Goal: Task Accomplishment & Management: Complete application form

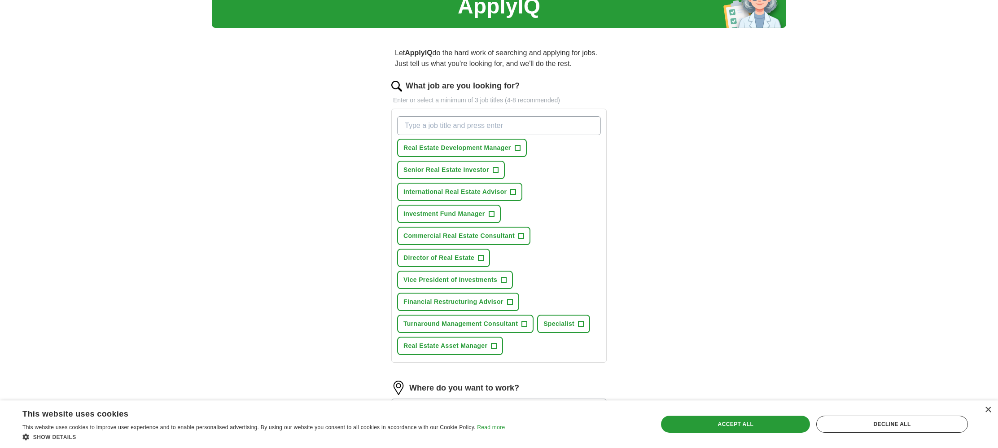
scroll to position [45, 0]
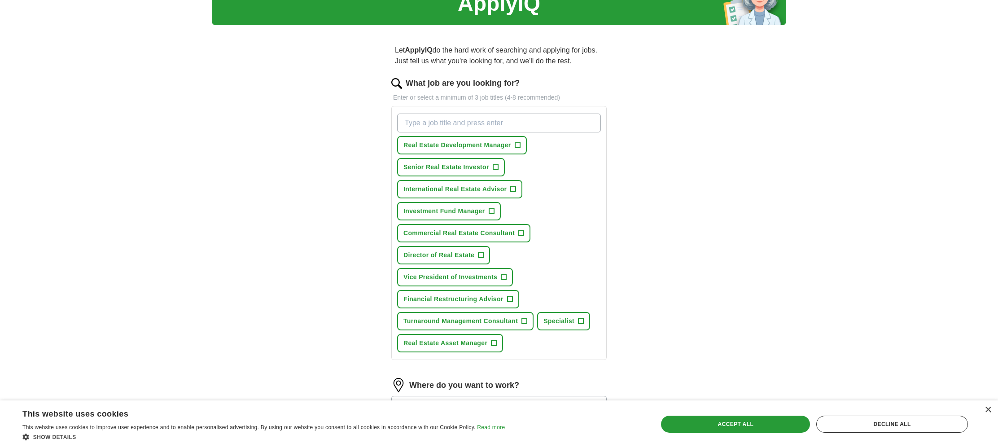
click at [515, 190] on span "+" at bounding box center [512, 189] width 5 height 7
click at [494, 166] on span "+" at bounding box center [495, 167] width 5 height 7
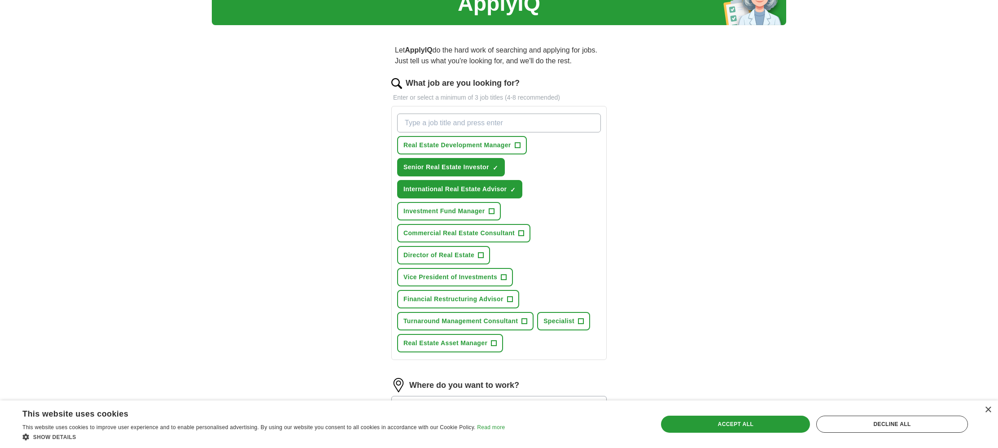
click at [519, 144] on span "+" at bounding box center [516, 145] width 5 height 7
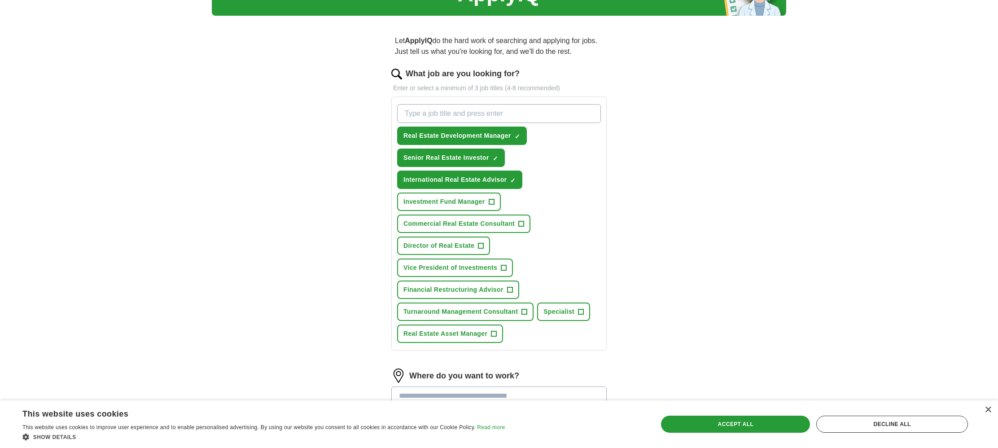
click at [514, 288] on button "Financial Restructuring Advisor +" at bounding box center [458, 289] width 122 height 18
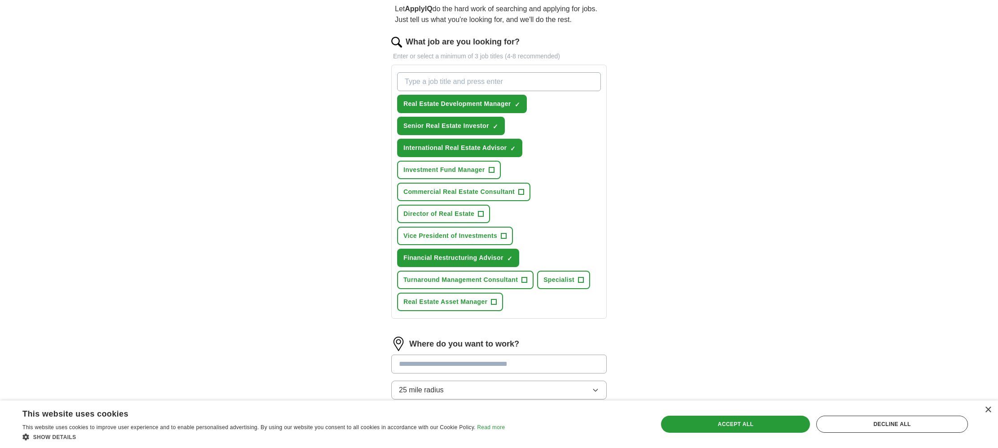
scroll to position [82, 0]
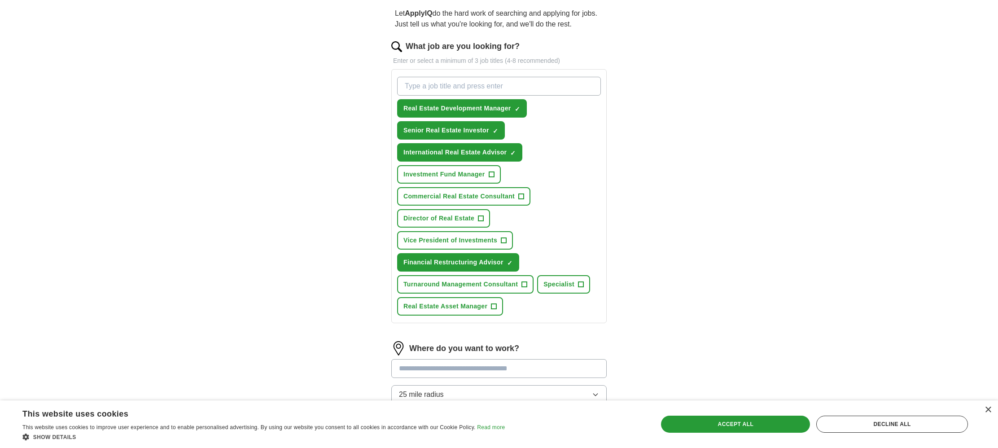
click at [498, 307] on button "Real Estate Asset Manager +" at bounding box center [450, 306] width 106 height 18
click at [524, 196] on span "+" at bounding box center [521, 196] width 5 height 7
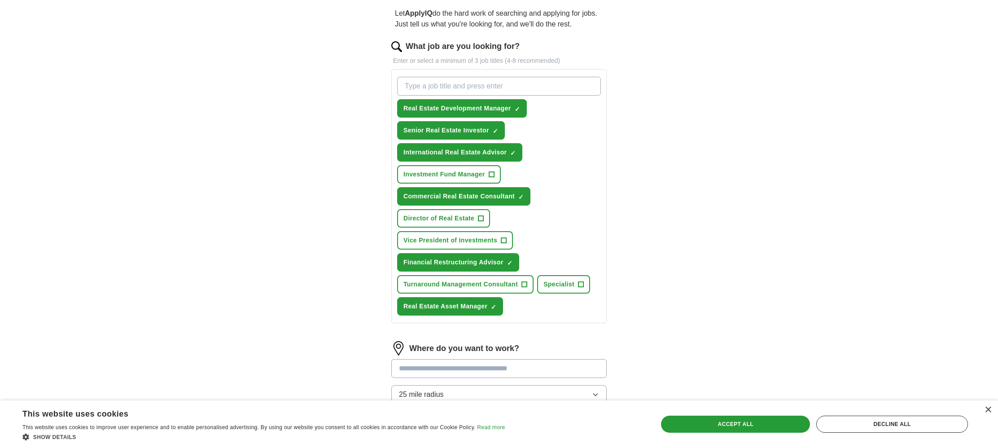
click at [492, 173] on span "+" at bounding box center [490, 174] width 5 height 7
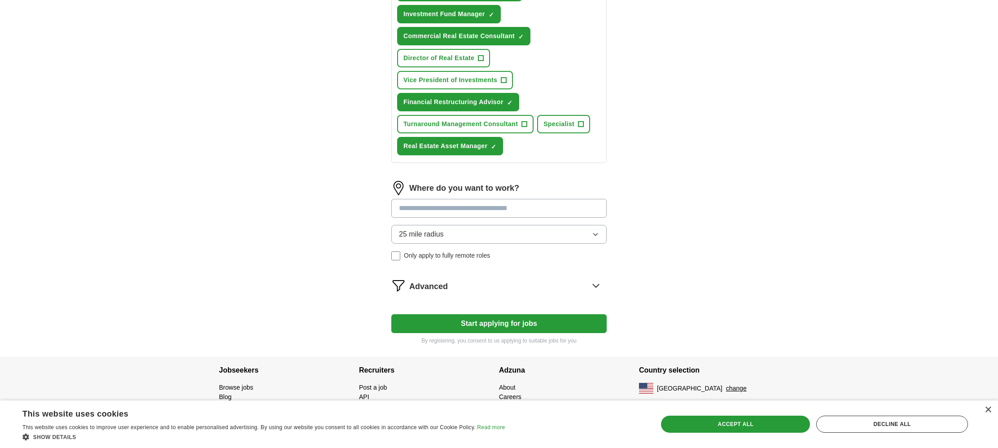
scroll to position [242, 0]
click at [573, 321] on button "Start applying for jobs" at bounding box center [498, 323] width 215 height 19
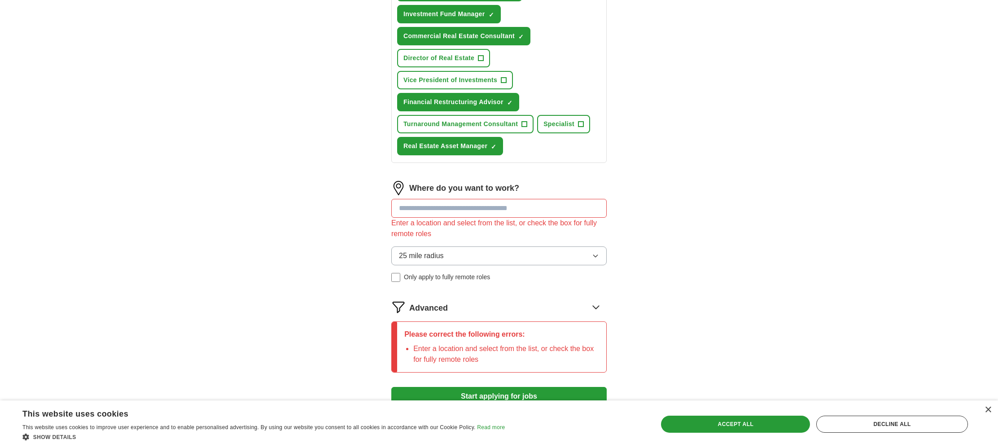
click at [438, 209] on input at bounding box center [498, 208] width 215 height 19
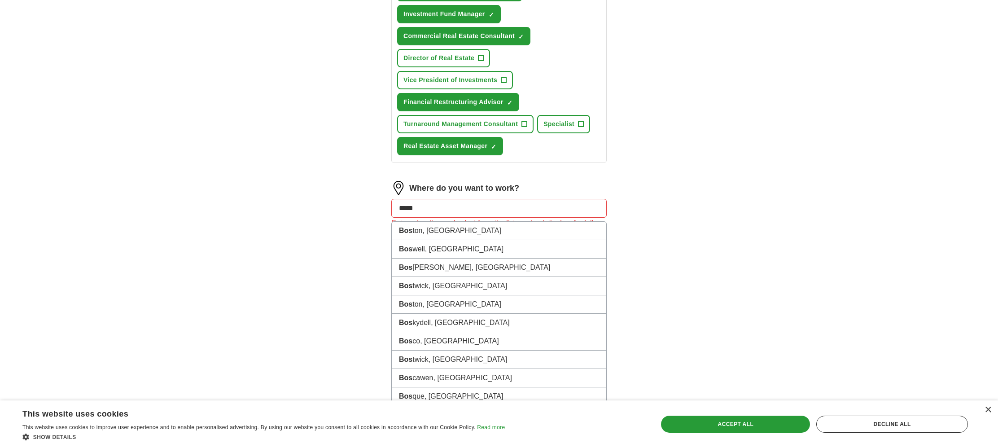
type input "******"
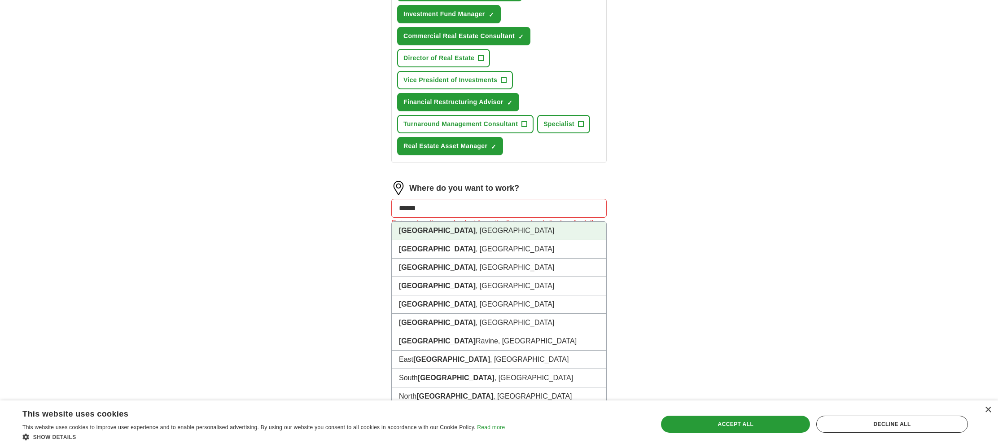
click at [441, 233] on li "[GEOGRAPHIC_DATA] , [GEOGRAPHIC_DATA]" at bounding box center [499, 231] width 214 height 18
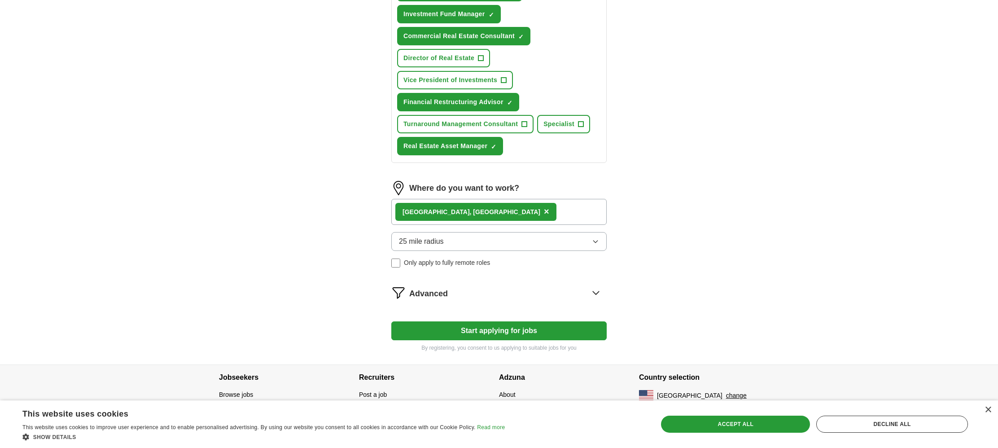
click at [596, 241] on icon "button" at bounding box center [595, 241] width 7 height 7
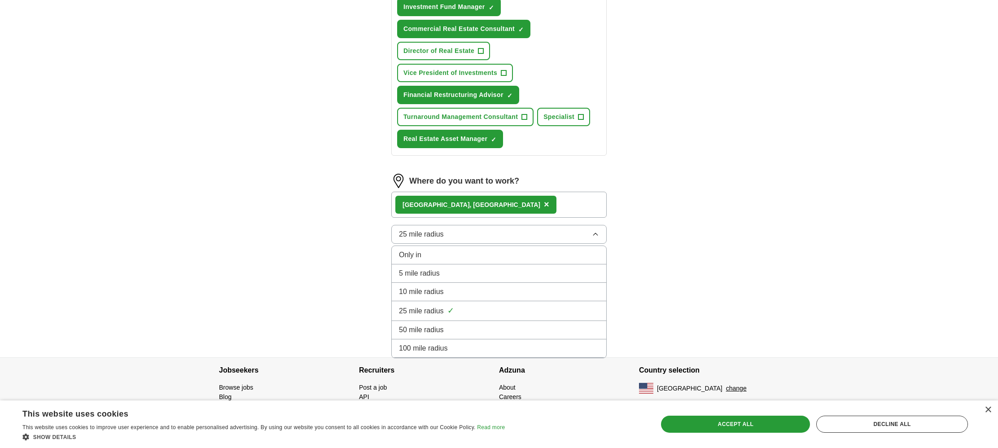
scroll to position [249, 0]
click at [488, 346] on div "100 mile radius" at bounding box center [499, 348] width 200 height 11
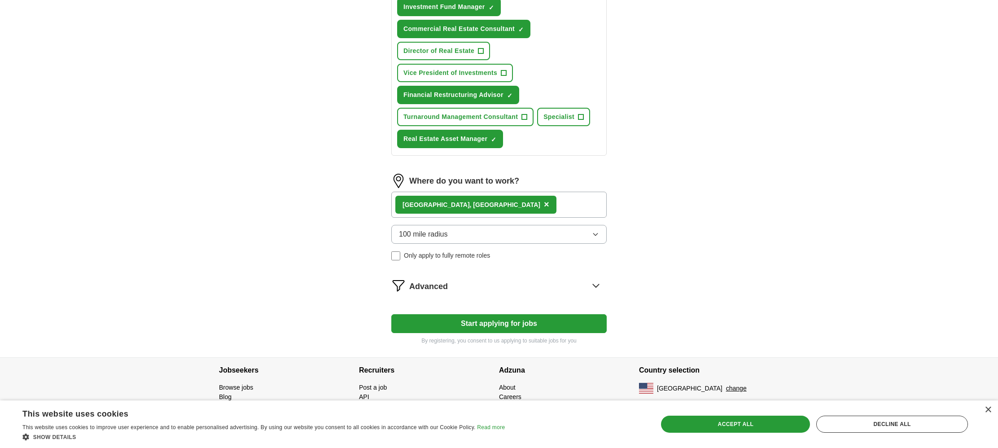
click at [591, 231] on button "100 mile radius" at bounding box center [498, 234] width 215 height 19
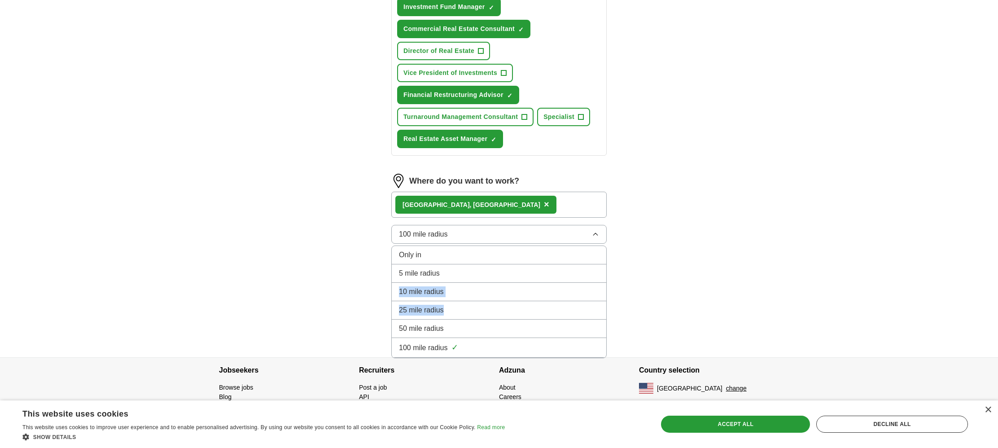
drag, startPoint x: 499, startPoint y: 277, endPoint x: 493, endPoint y: 315, distance: 38.6
click at [493, 315] on ul "Only in 5 mile radius 10 mile radius 25 mile radius 50 mile radius 100 mile rad…" at bounding box center [498, 301] width 215 height 113
click at [493, 315] on div "25 mile radius" at bounding box center [499, 310] width 200 height 11
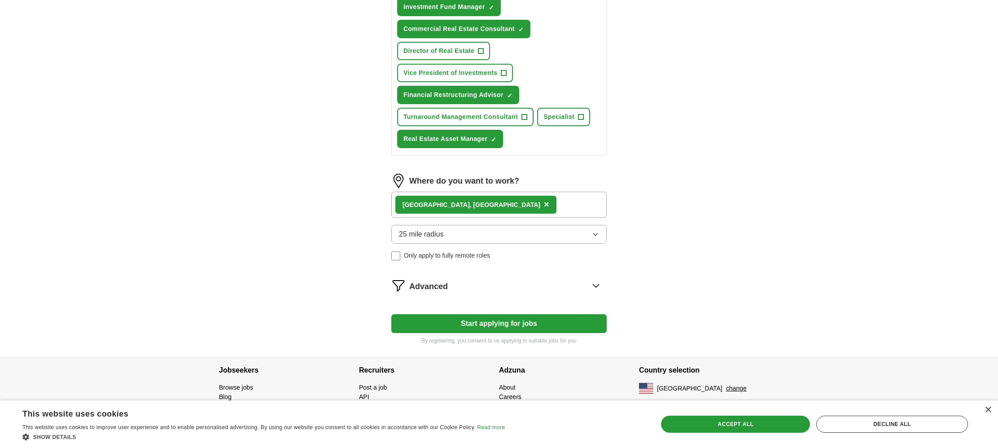
click at [484, 328] on button "Start applying for jobs" at bounding box center [498, 323] width 215 height 19
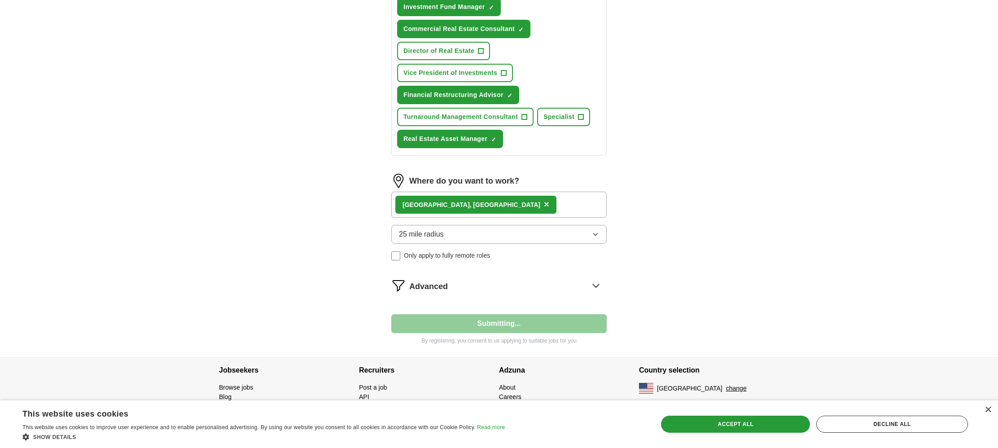
scroll to position [34, 0]
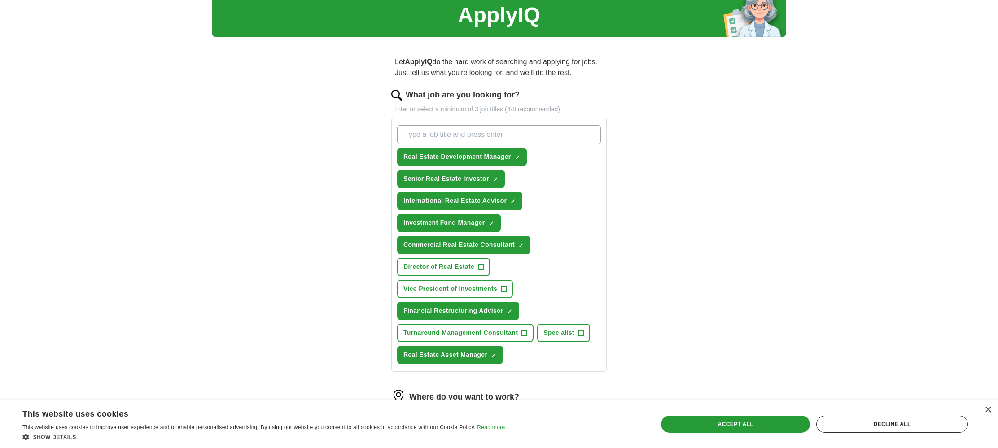
select select "**"
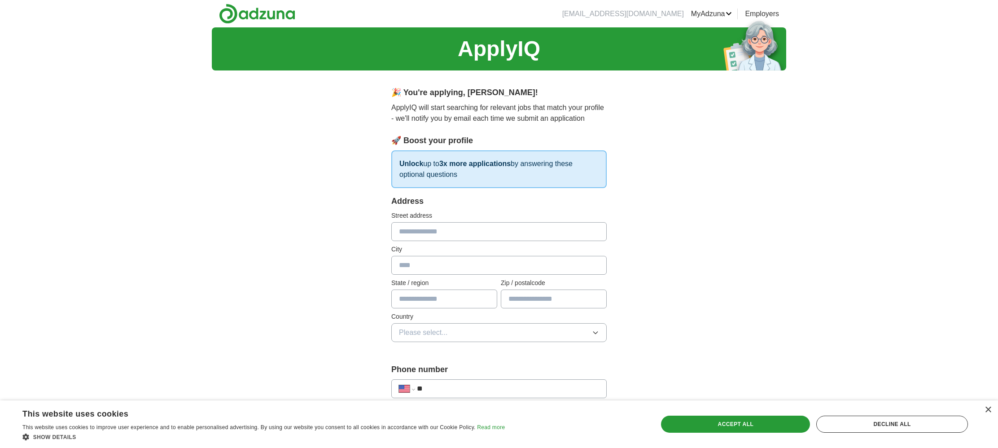
scroll to position [0, 0]
